Goal: Task Accomplishment & Management: Manage account settings

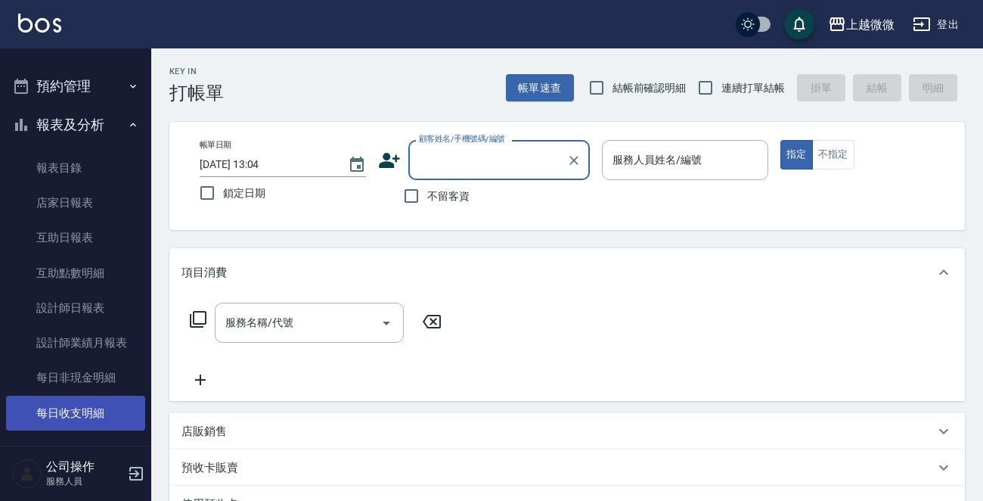
scroll to position [227, 0]
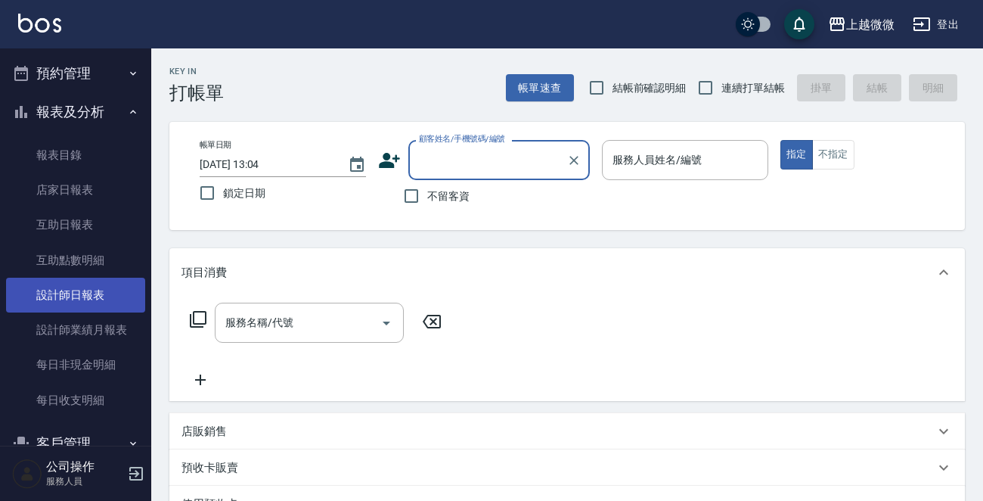
click at [119, 299] on link "設計師日報表" at bounding box center [75, 294] width 139 height 35
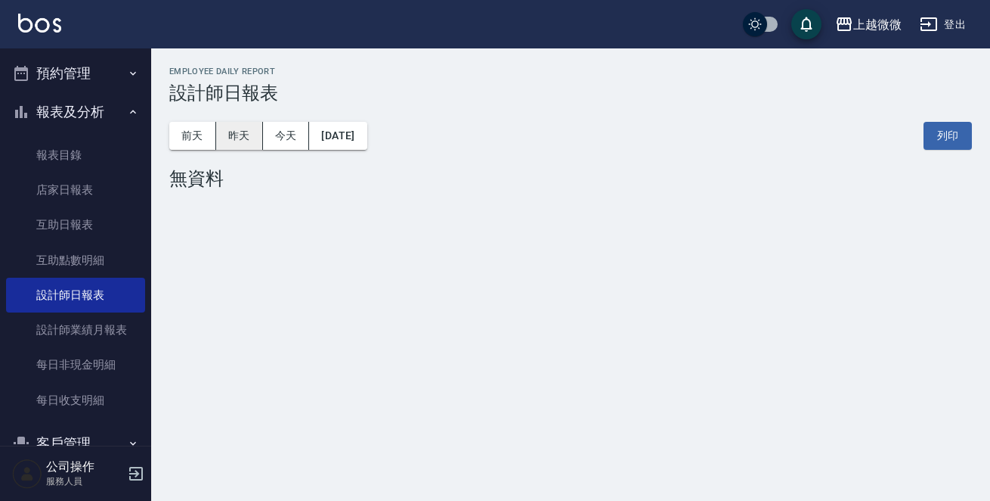
click at [237, 142] on button "昨天" at bounding box center [239, 136] width 47 height 28
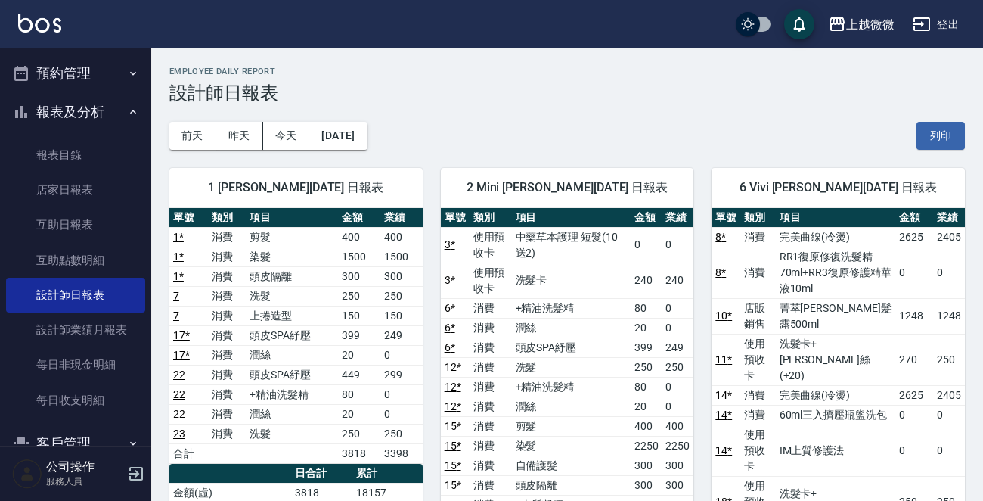
click at [55, 17] on img at bounding box center [39, 23] width 43 height 19
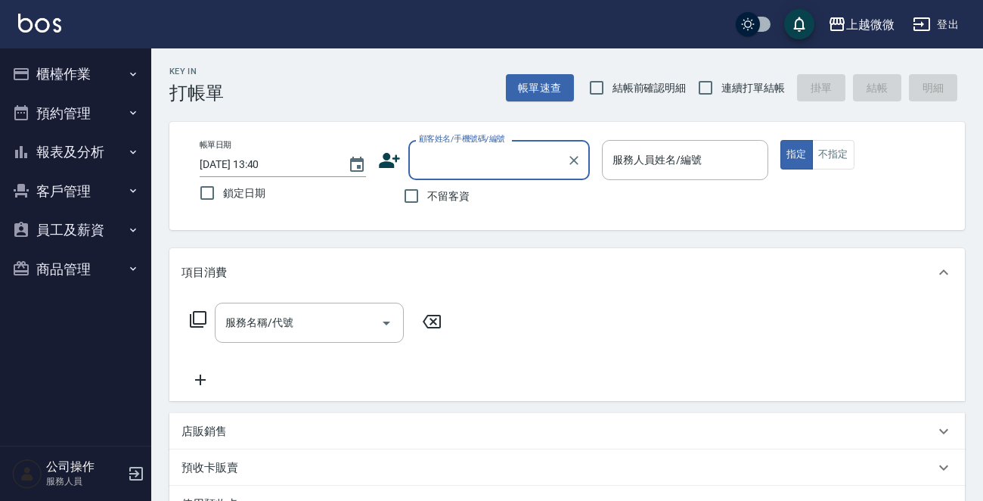
click at [68, 143] on button "報表及分析" at bounding box center [75, 151] width 139 height 39
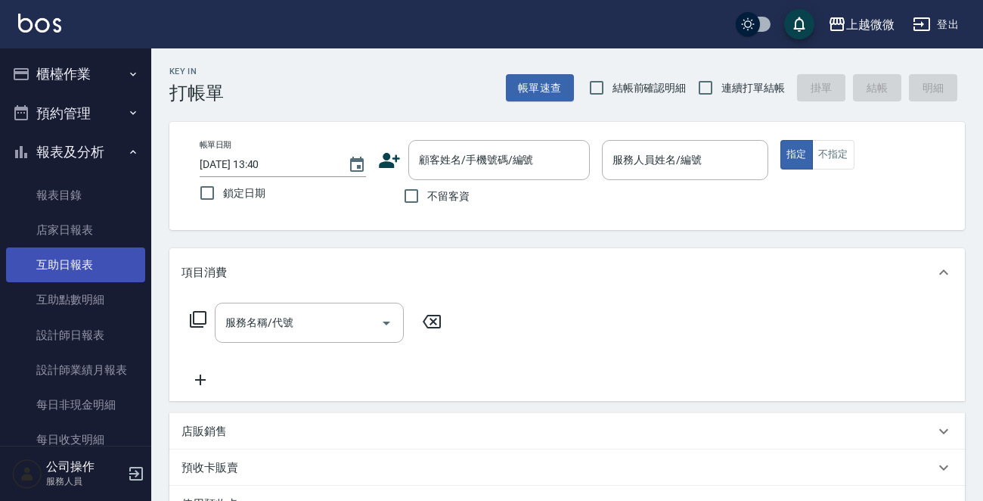
click at [95, 267] on link "互助日報表" at bounding box center [75, 264] width 139 height 35
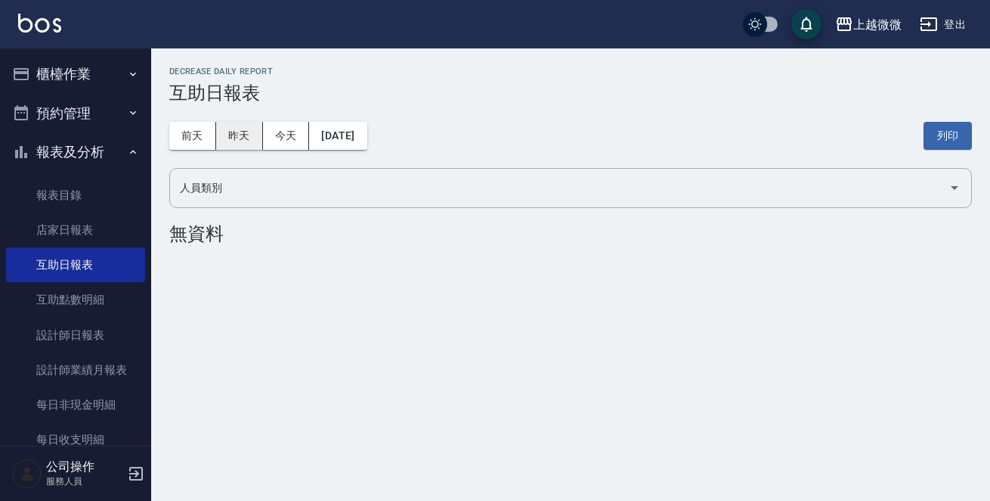
click at [235, 128] on button "昨天" at bounding box center [239, 136] width 47 height 28
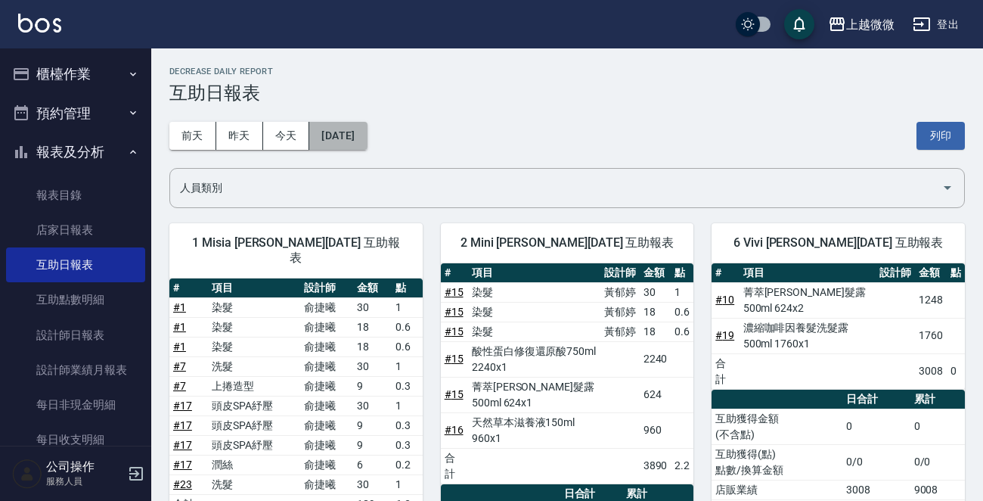
click at [338, 127] on button "[DATE]" at bounding box center [337, 136] width 57 height 28
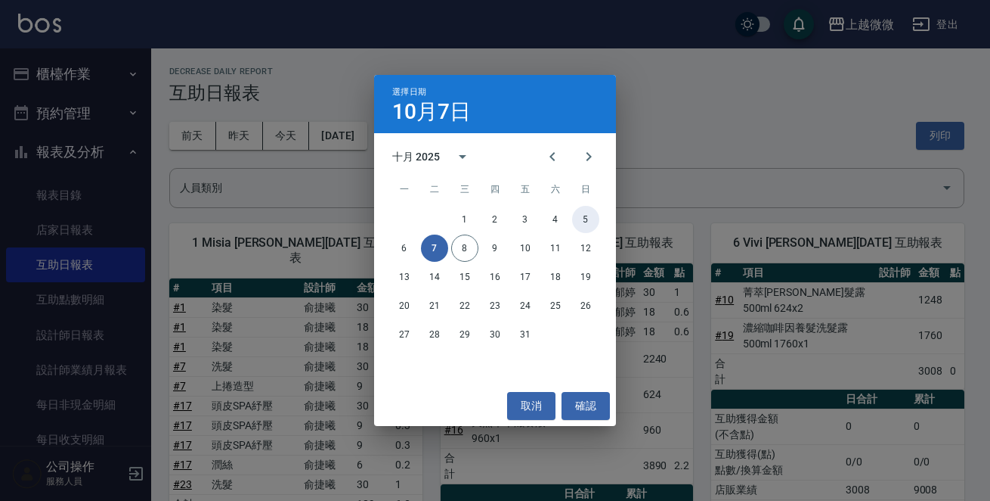
click at [590, 216] on button "5" at bounding box center [585, 219] width 27 height 27
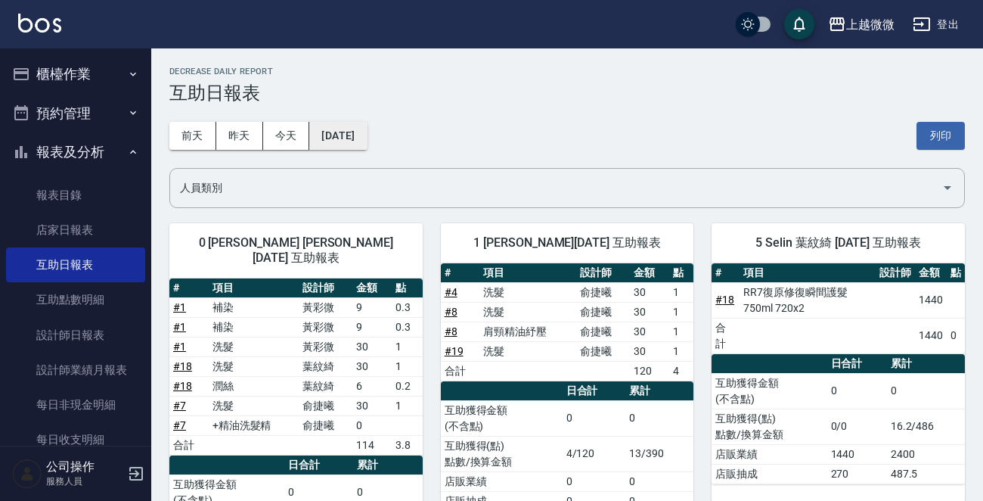
click at [330, 137] on button "[DATE]" at bounding box center [337, 136] width 57 height 28
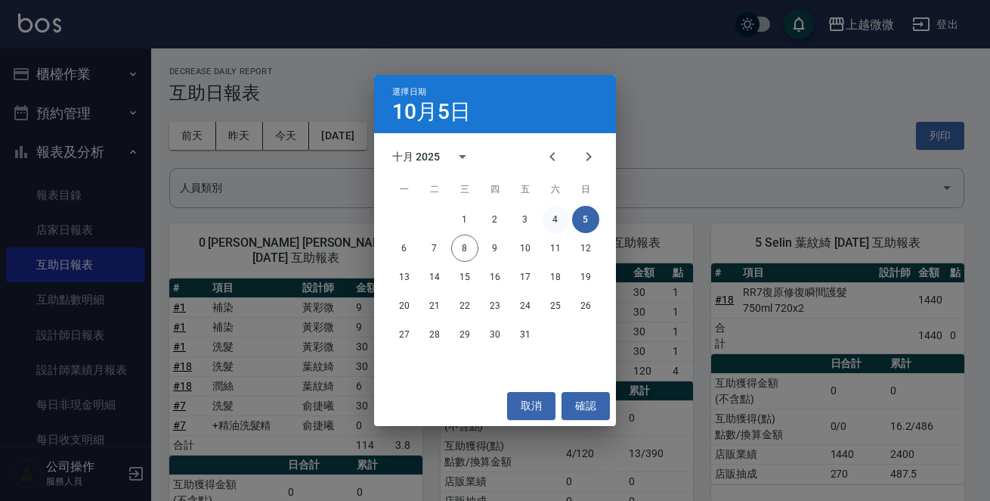
click at [553, 220] on button "4" at bounding box center [555, 219] width 27 height 27
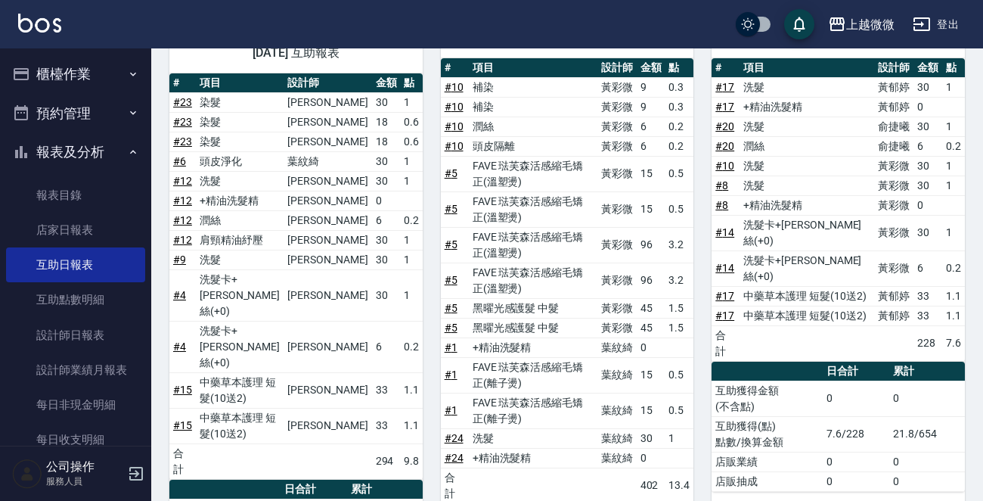
scroll to position [605, 0]
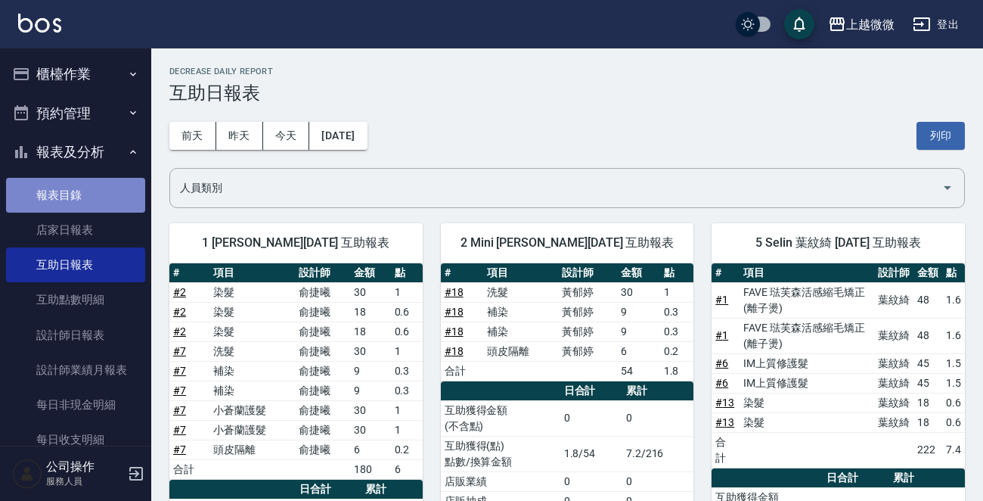
click at [80, 192] on link "報表目錄" at bounding box center [75, 195] width 139 height 35
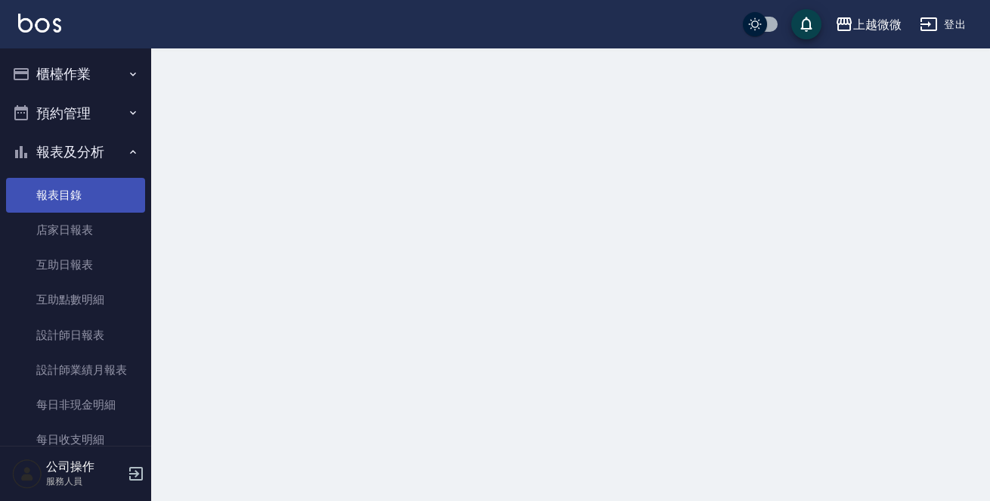
click at [80, 192] on link "報表目錄" at bounding box center [75, 195] width 139 height 35
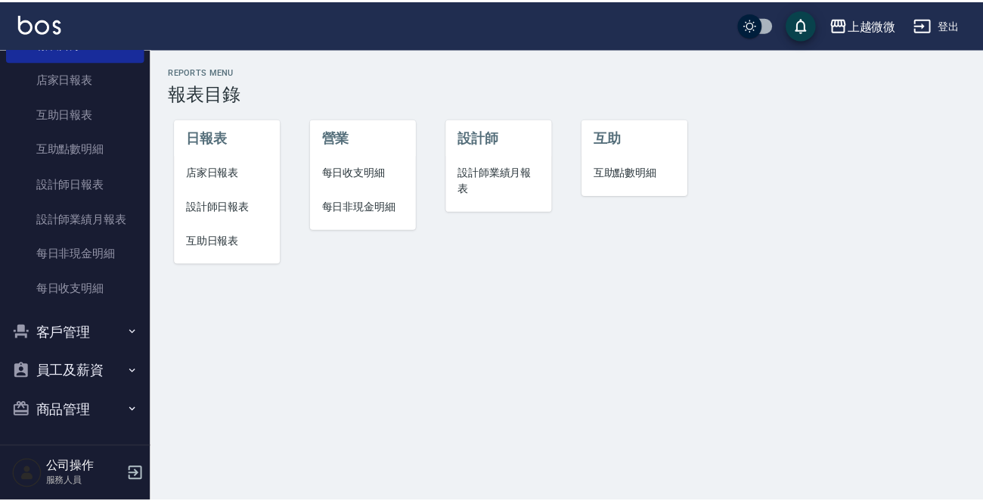
scroll to position [152, 0]
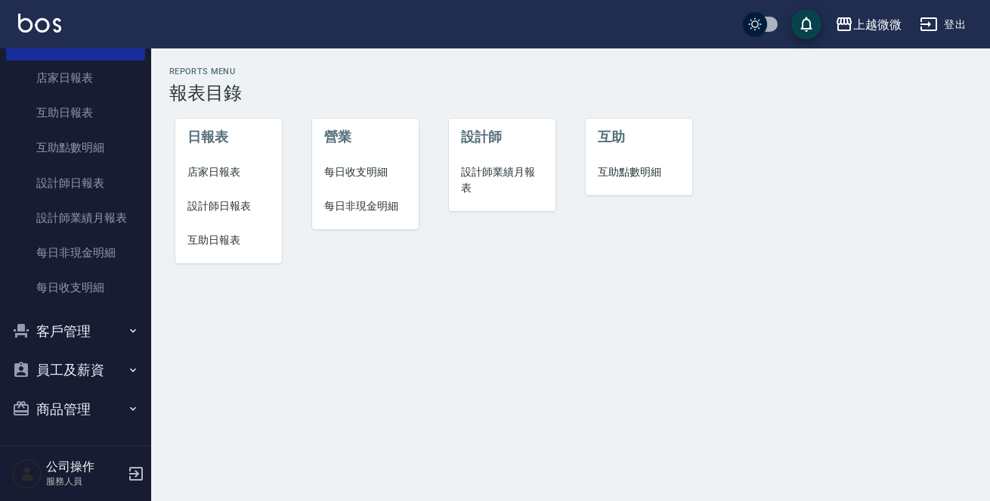
click at [114, 327] on button "客戶管理" at bounding box center [75, 331] width 139 height 39
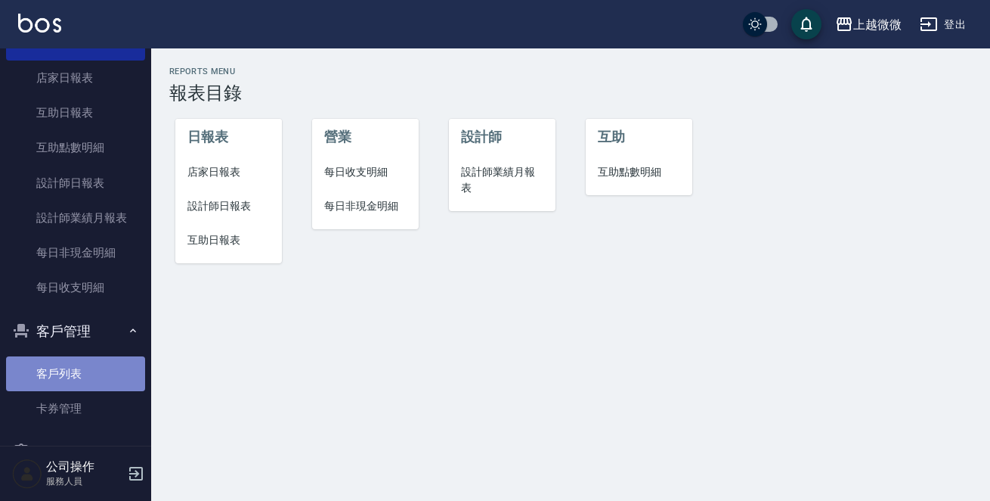
click at [98, 362] on link "客戶列表" at bounding box center [75, 373] width 139 height 35
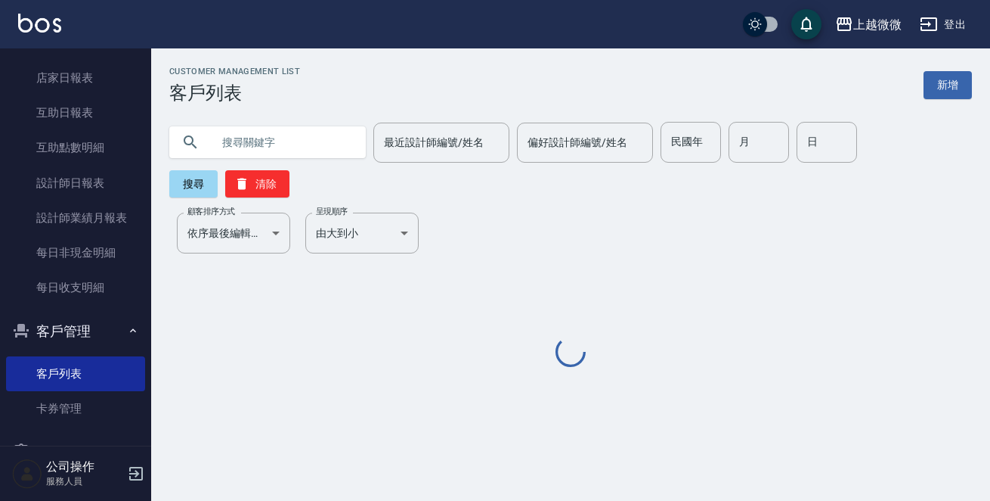
click at [252, 135] on input "text" at bounding box center [283, 142] width 142 height 41
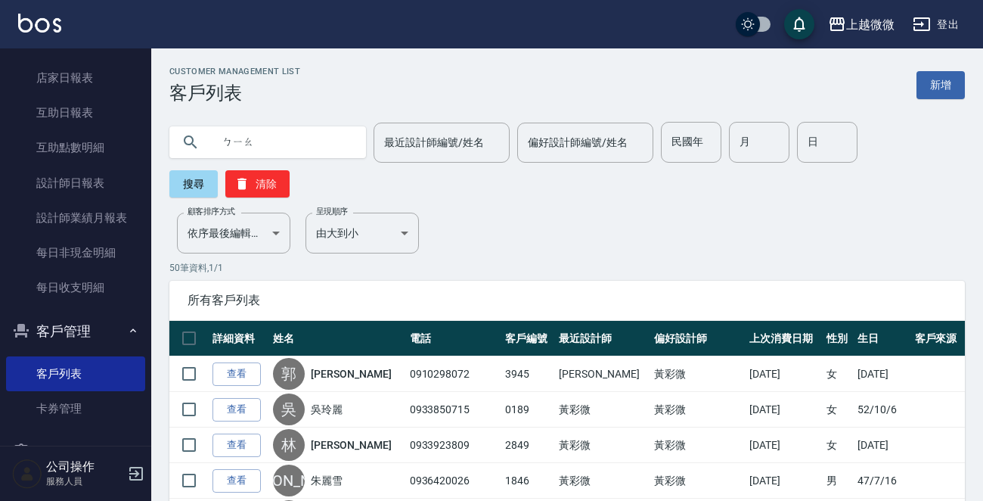
type input "表"
type input "寶"
click at [183, 184] on button "搜尋" at bounding box center [193, 183] width 48 height 27
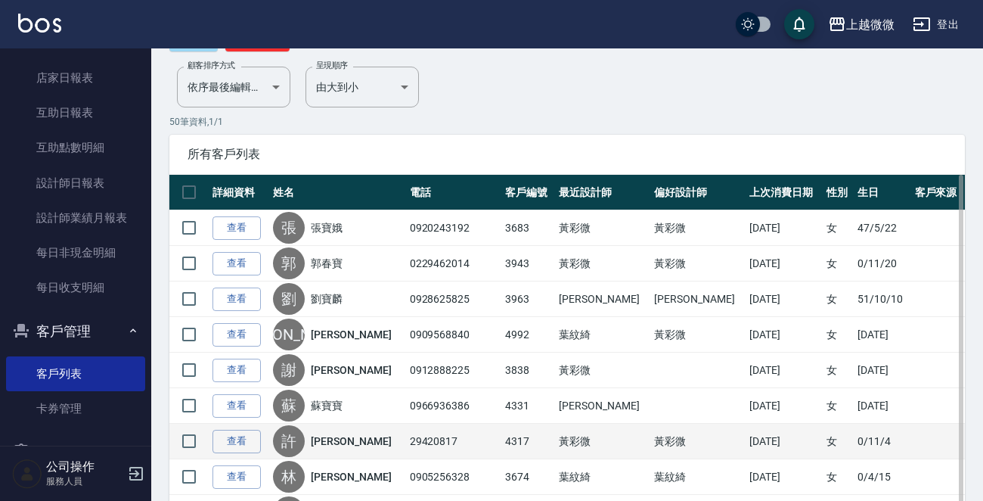
scroll to position [151, 0]
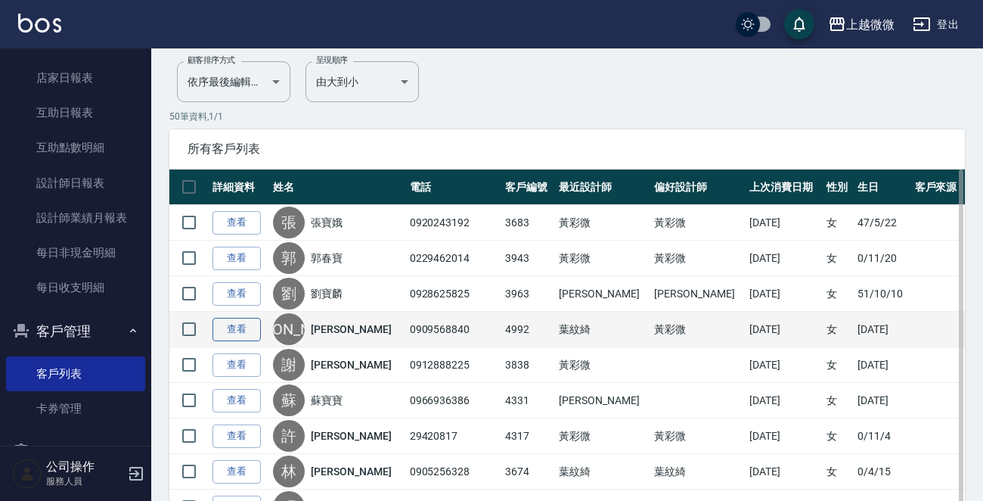
click at [227, 330] on link "查看" at bounding box center [236, 329] width 48 height 23
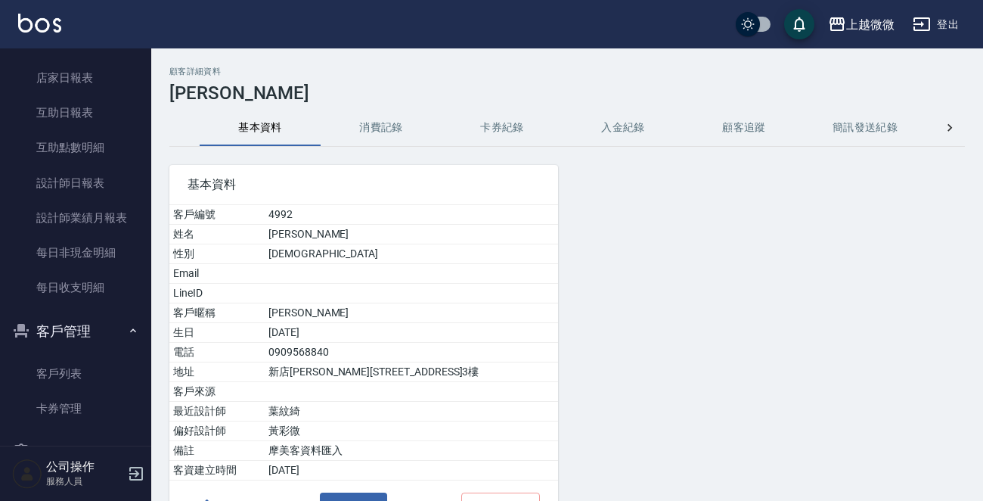
click at [376, 128] on button "消費記錄" at bounding box center [381, 128] width 121 height 36
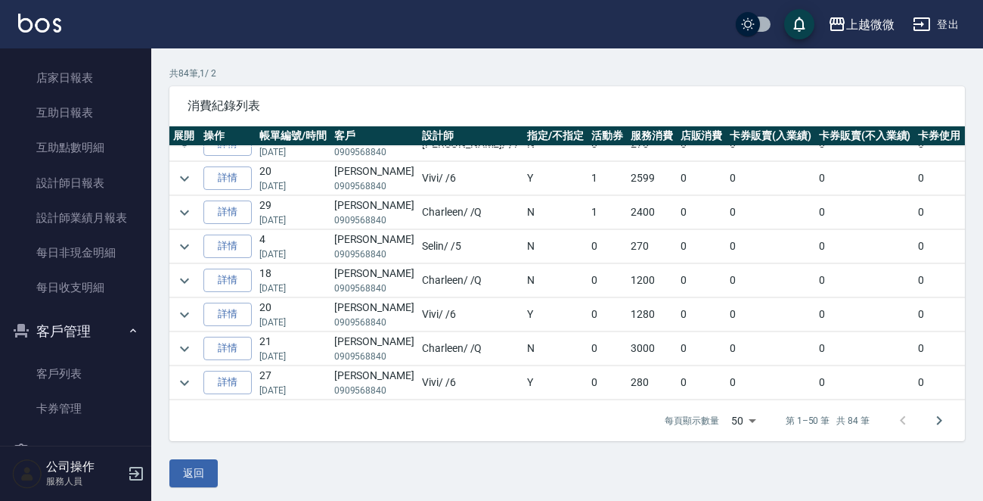
scroll to position [102, 0]
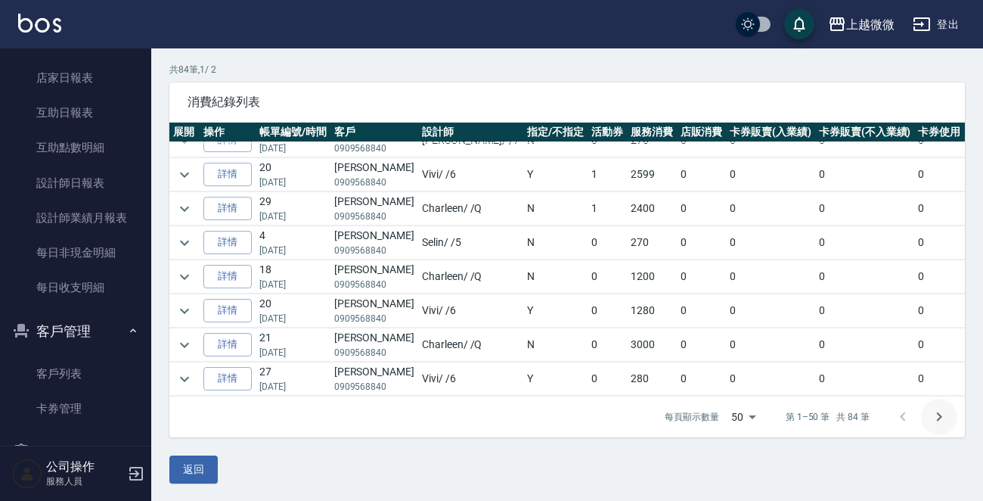
click at [940, 412] on icon "Go to next page" at bounding box center [939, 417] width 18 height 18
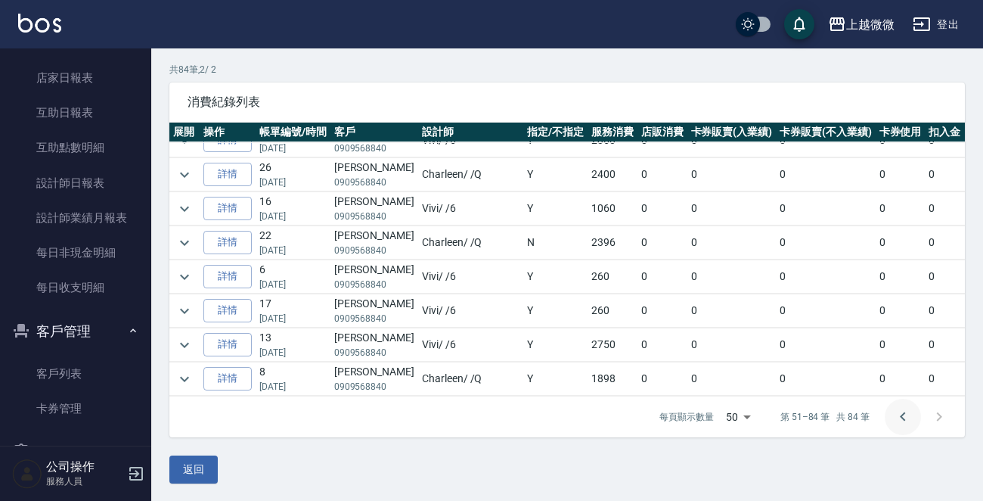
click at [903, 409] on icon "Go to previous page" at bounding box center [903, 417] width 18 height 18
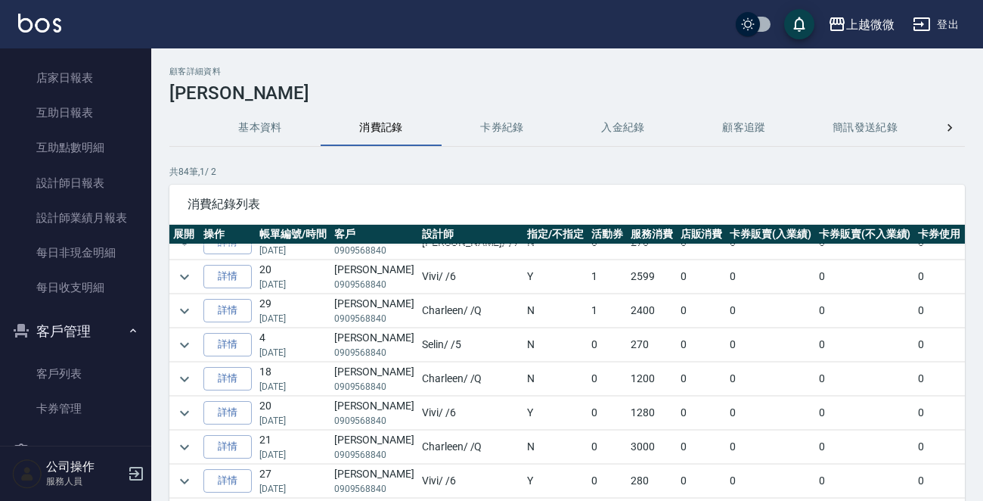
scroll to position [1451, 0]
